Goal: Task Accomplishment & Management: Complete application form

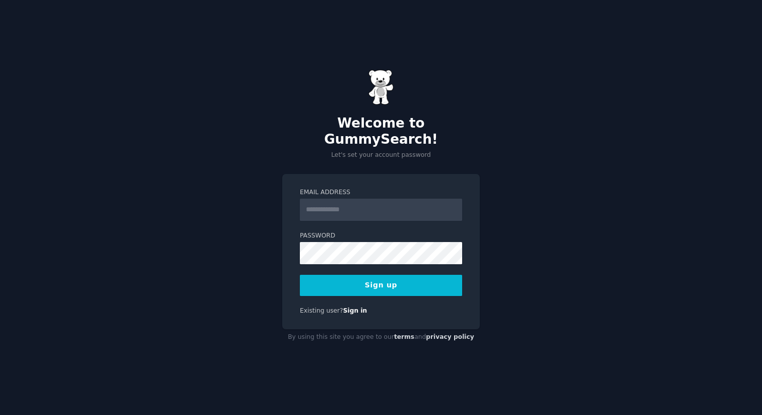
click at [345, 200] on input "Email Address" at bounding box center [381, 209] width 162 height 22
type input "**********"
click at [401, 274] on button "Sign up" at bounding box center [381, 284] width 162 height 21
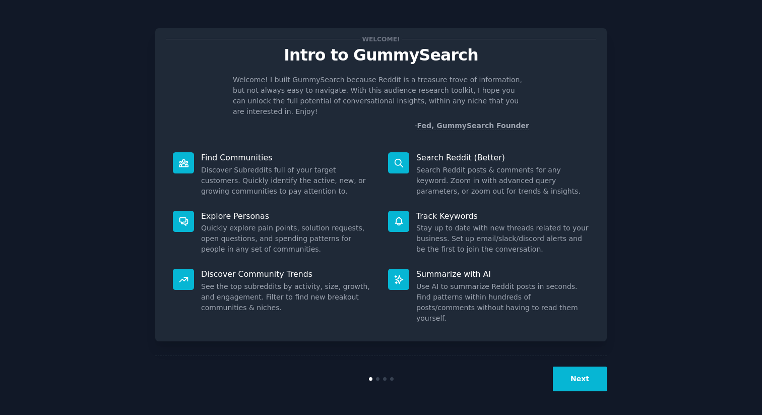
click at [578, 377] on button "Next" at bounding box center [580, 378] width 54 height 25
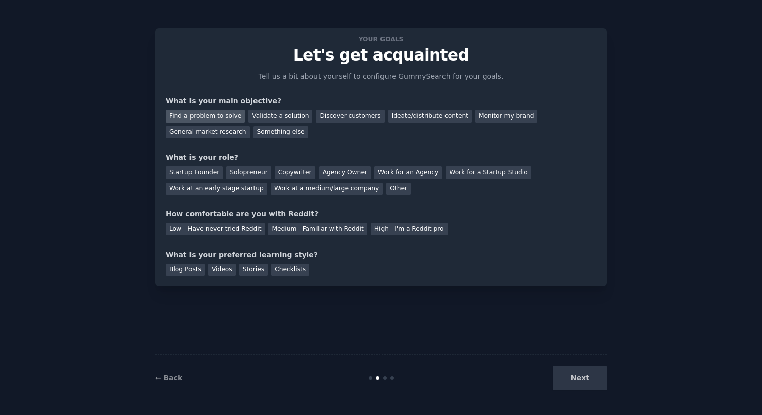
click at [217, 116] on div "Find a problem to solve" at bounding box center [205, 116] width 79 height 13
click at [210, 132] on div "General market research" at bounding box center [208, 132] width 84 height 13
click at [199, 116] on div "Find a problem to solve" at bounding box center [205, 116] width 79 height 13
click at [386, 186] on div "Other" at bounding box center [398, 188] width 25 height 13
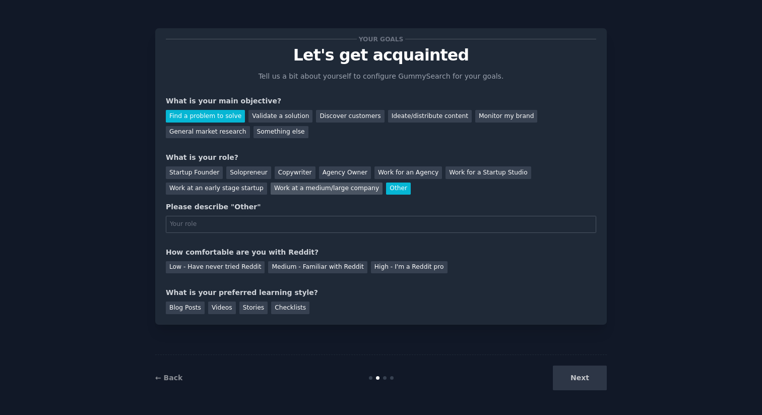
click at [307, 186] on div "Work at a medium/large company" at bounding box center [326, 188] width 112 height 13
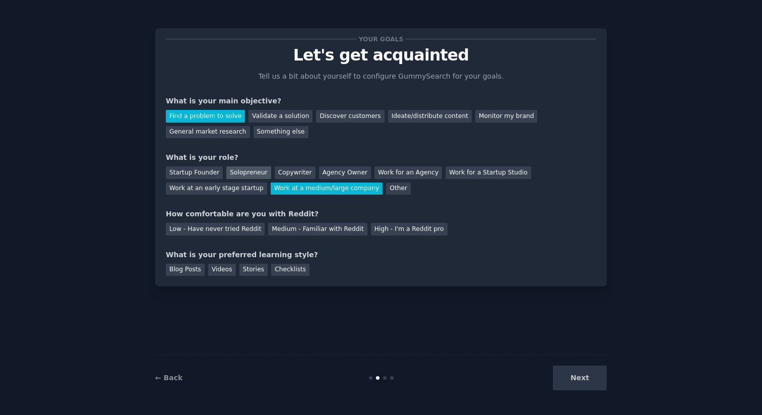
click at [233, 169] on div "Solopreneur" at bounding box center [248, 172] width 44 height 13
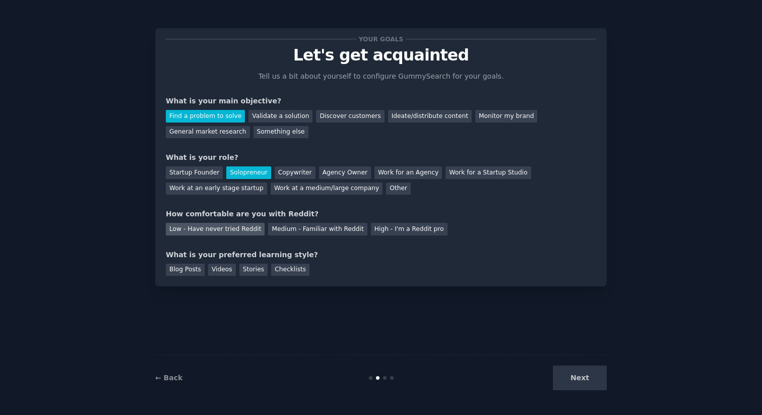
click at [228, 226] on div "Low - Have never tried Reddit" at bounding box center [215, 229] width 99 height 13
click at [191, 271] on div "Blog Posts" at bounding box center [185, 269] width 39 height 13
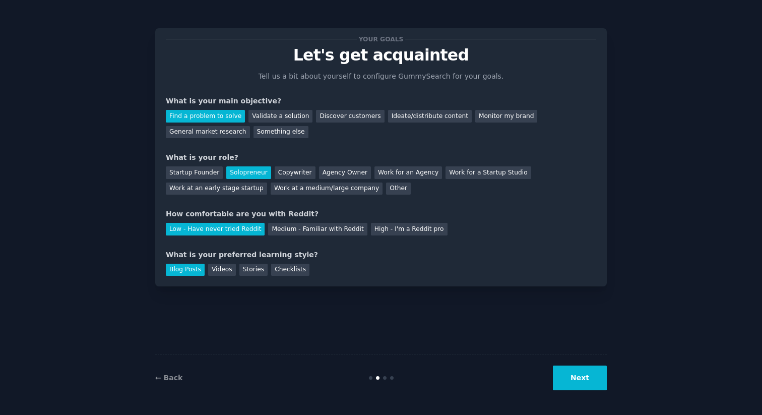
click at [576, 379] on button "Next" at bounding box center [580, 377] width 54 height 25
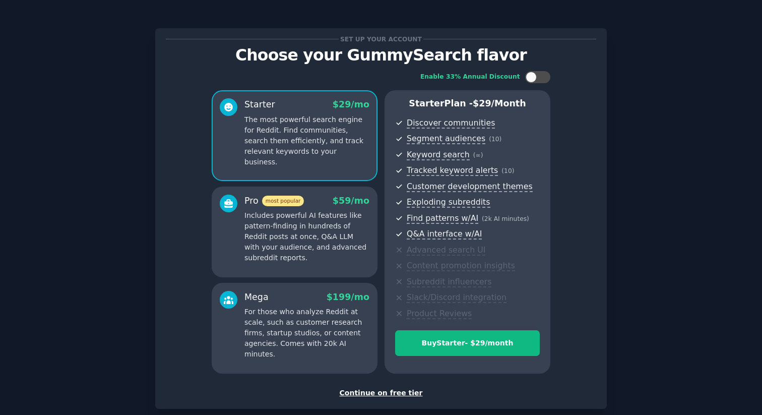
click at [376, 392] on div "Continue on free tier" at bounding box center [381, 392] width 430 height 11
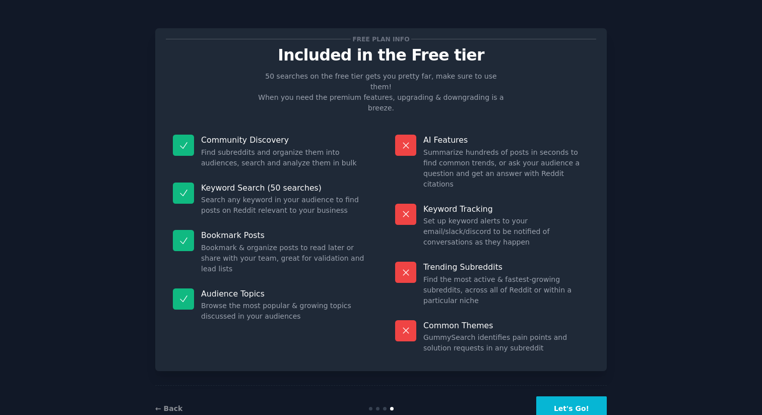
click at [578, 396] on button "Let's Go!" at bounding box center [571, 408] width 71 height 25
